Goal: Task Accomplishment & Management: Manage account settings

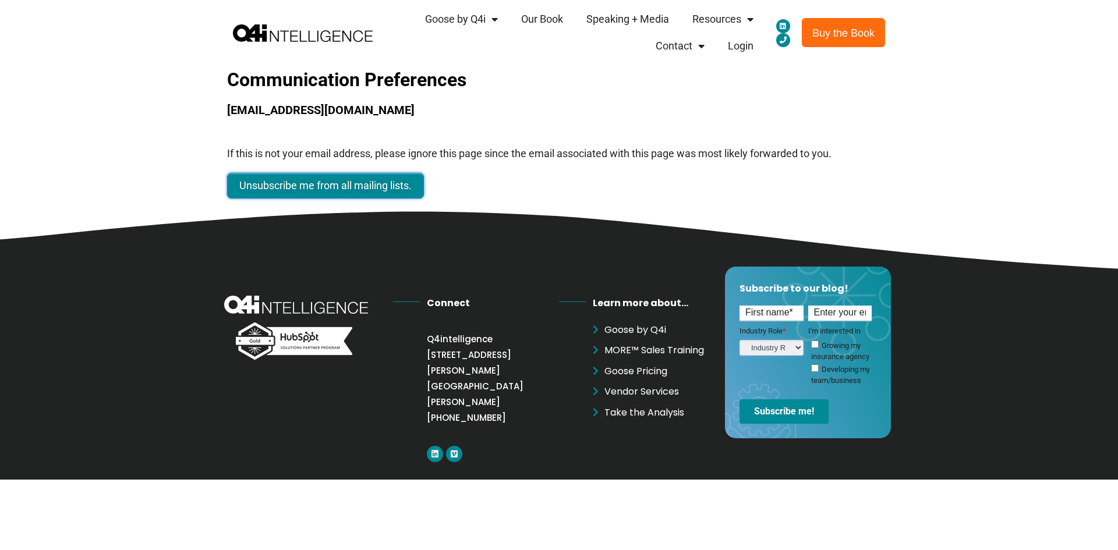
click at [271, 181] on input "Unsubscribe me from all mailing lists." at bounding box center [325, 186] width 197 height 26
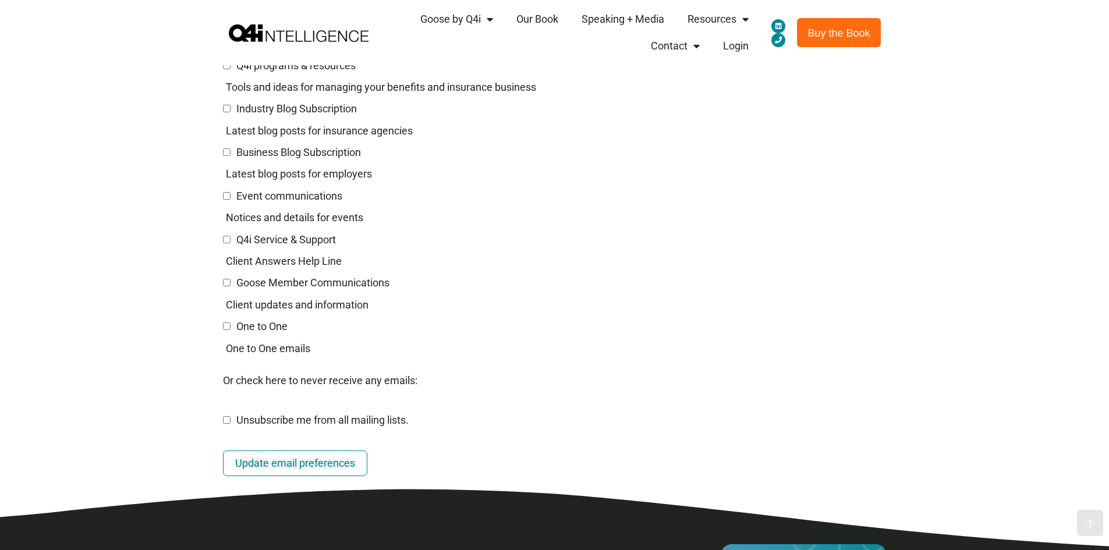
scroll to position [233, 0]
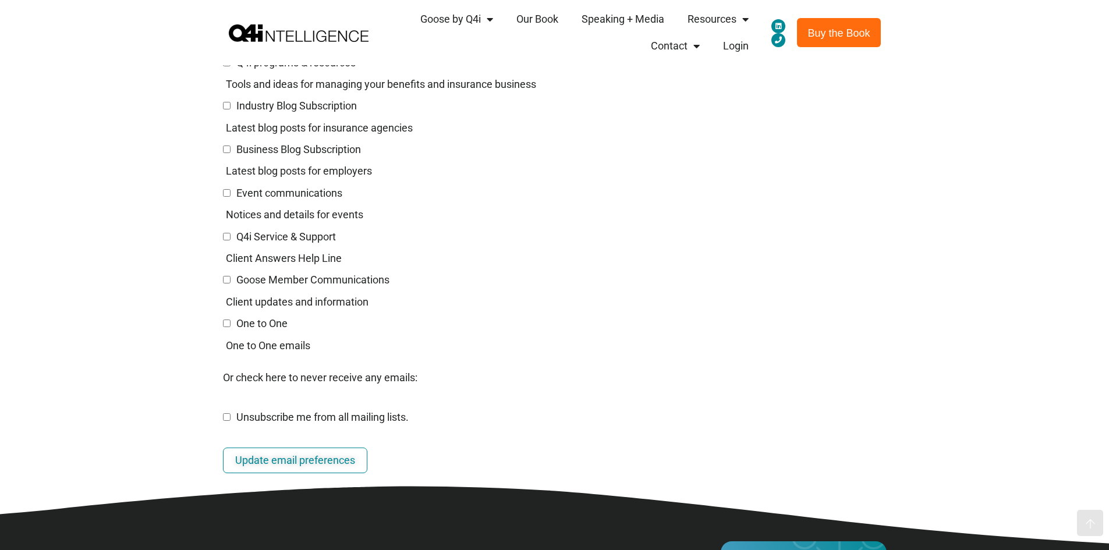
click at [229, 417] on input "Unsubscribe me from all mailing lists." at bounding box center [227, 417] width 8 height 8
checkbox input "true"
click at [268, 458] on input "Update email preferences" at bounding box center [295, 461] width 144 height 26
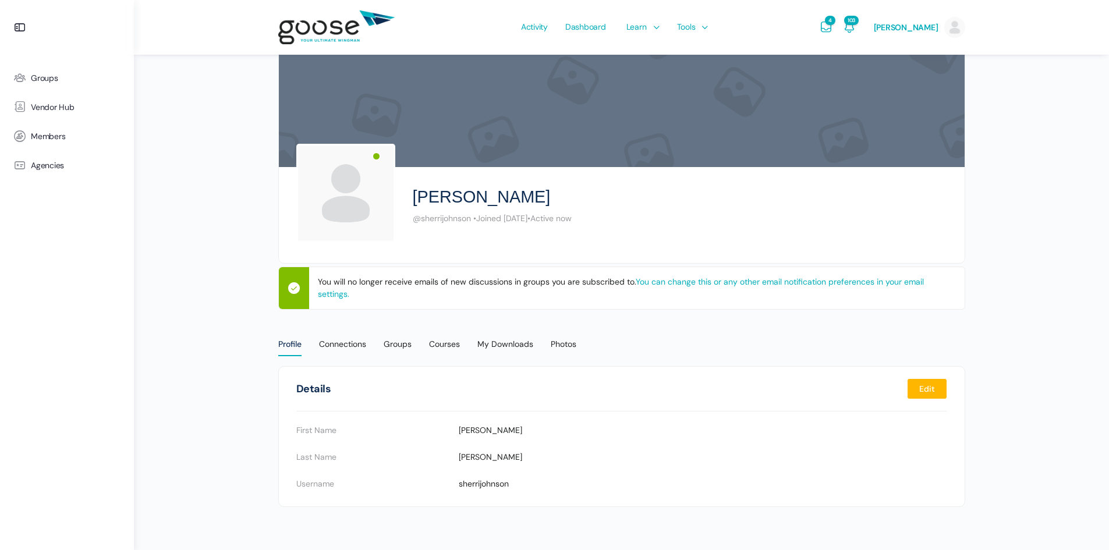
scroll to position [31, 0]
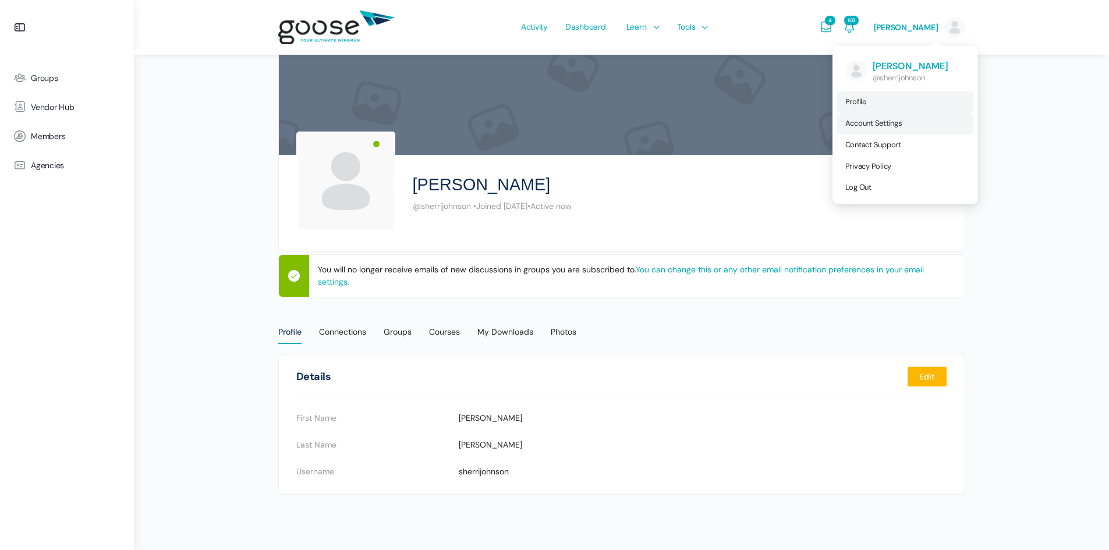
click at [876, 124] on span "Account Settings" at bounding box center [873, 123] width 57 height 10
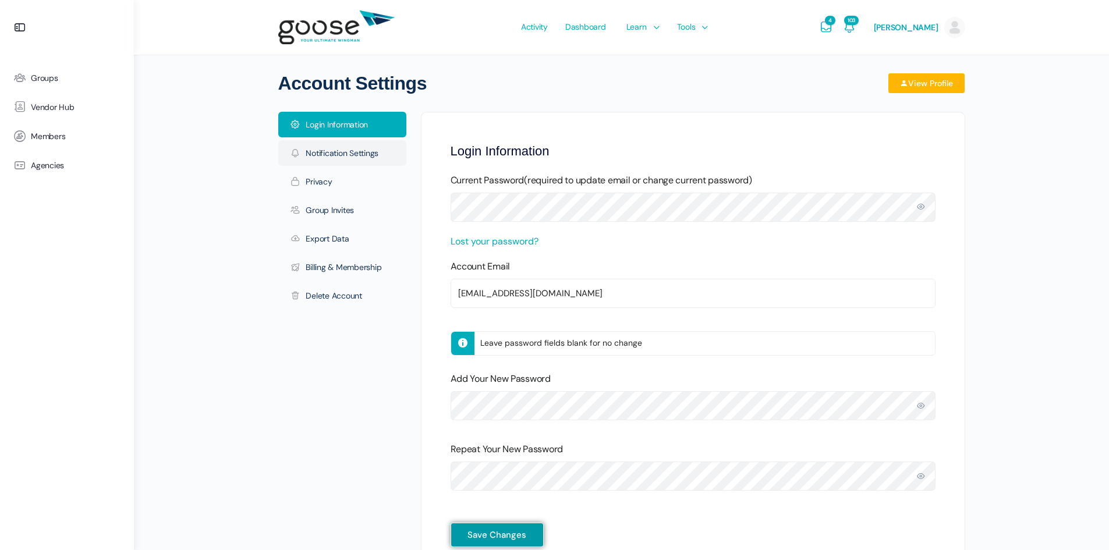
click at [339, 161] on link "Notification Settings" at bounding box center [342, 153] width 128 height 26
